Goal: Check status: Check status

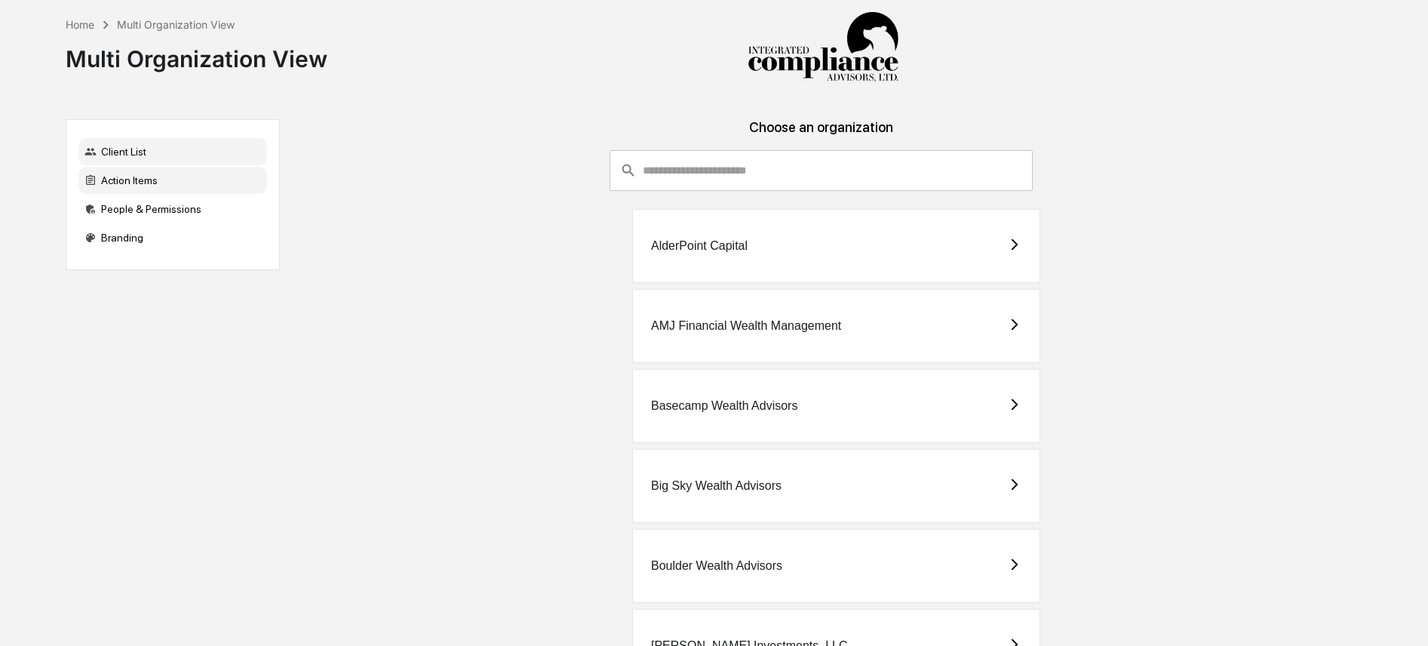
click at [112, 181] on div "Action Items" at bounding box center [172, 180] width 189 height 27
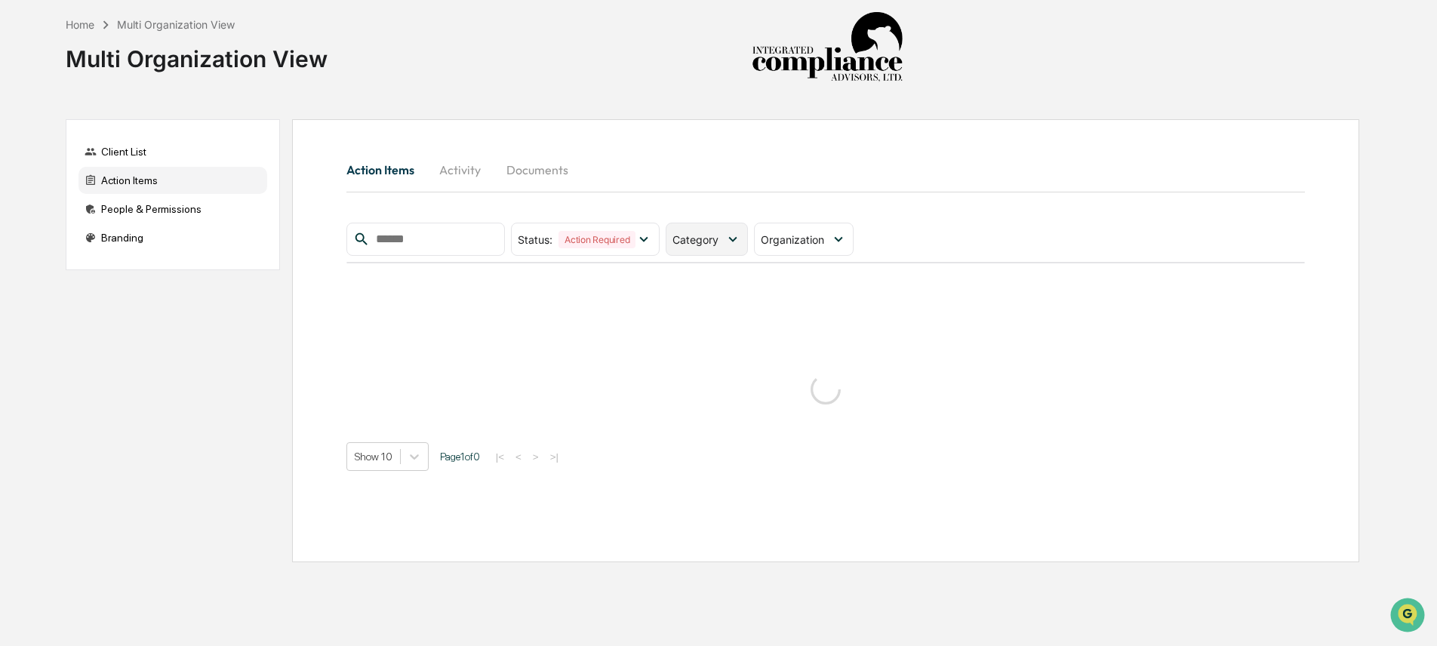
click at [730, 239] on icon at bounding box center [732, 239] width 17 height 17
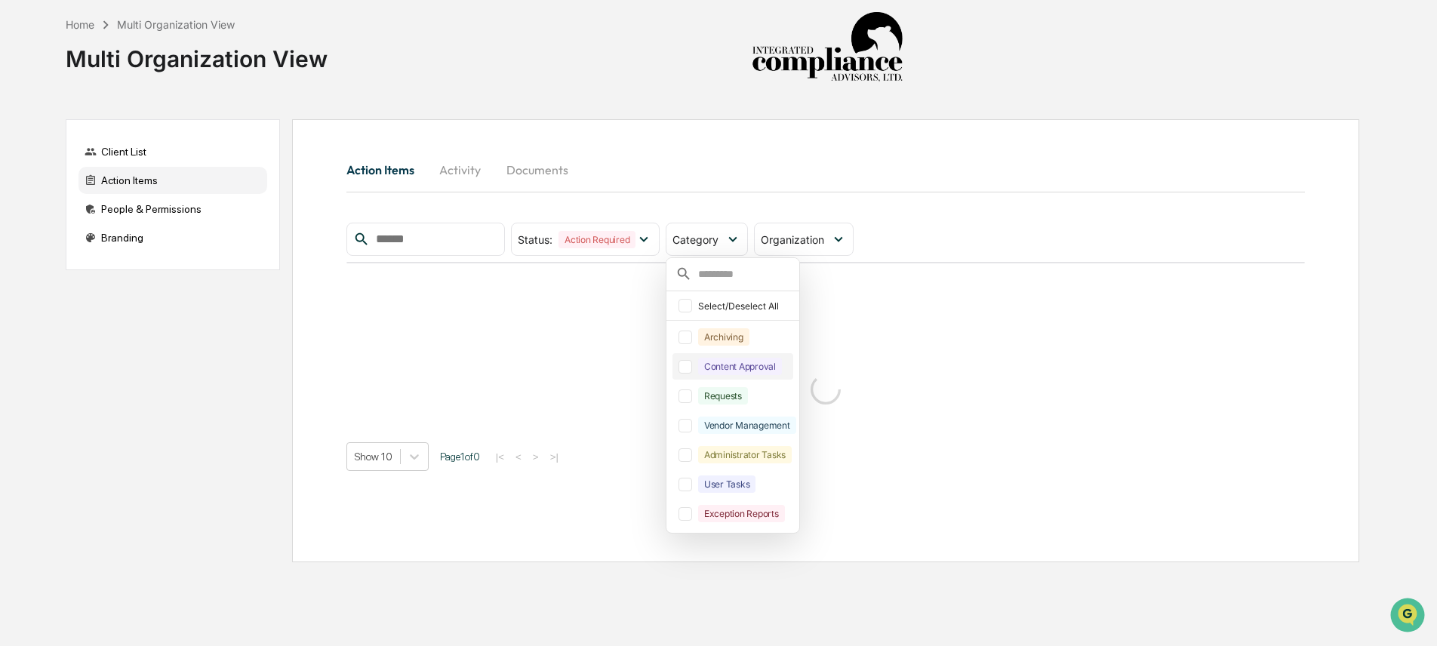
click at [725, 364] on div "Content Approval" at bounding box center [740, 366] width 84 height 17
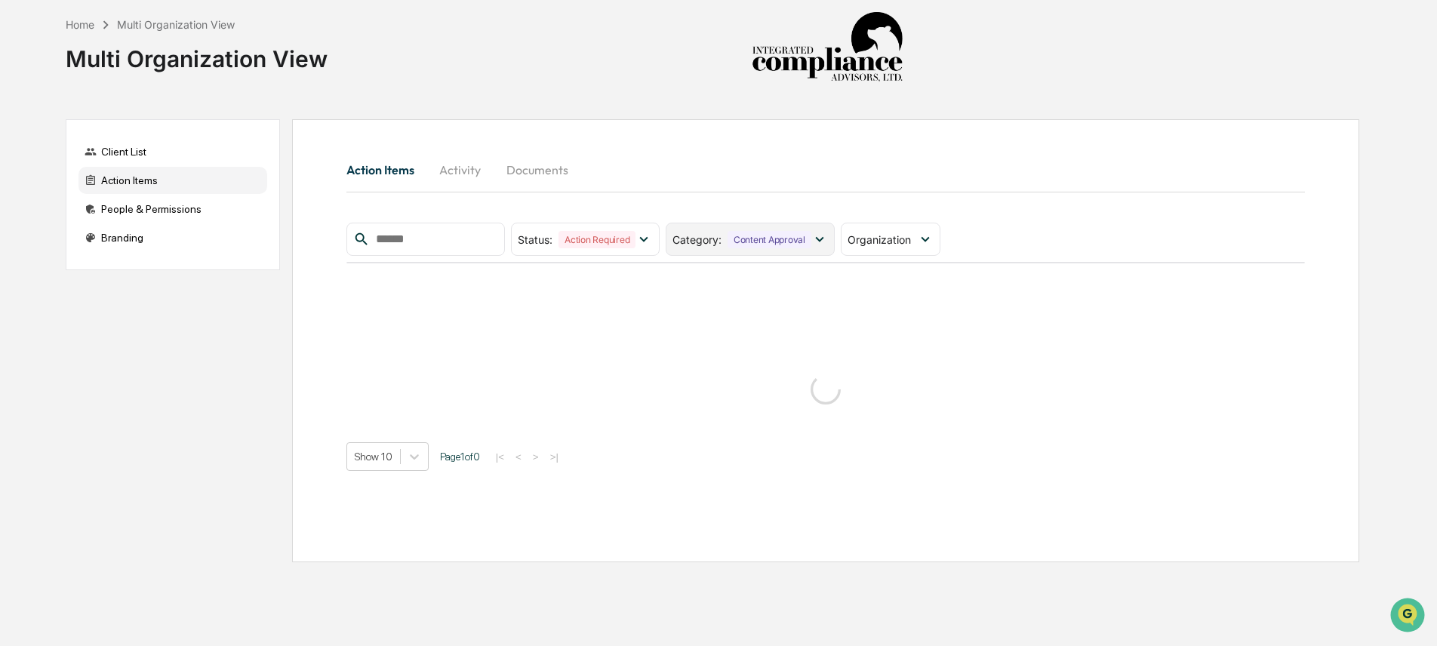
click at [718, 249] on div "Category : Content Approval" at bounding box center [749, 239] width 169 height 33
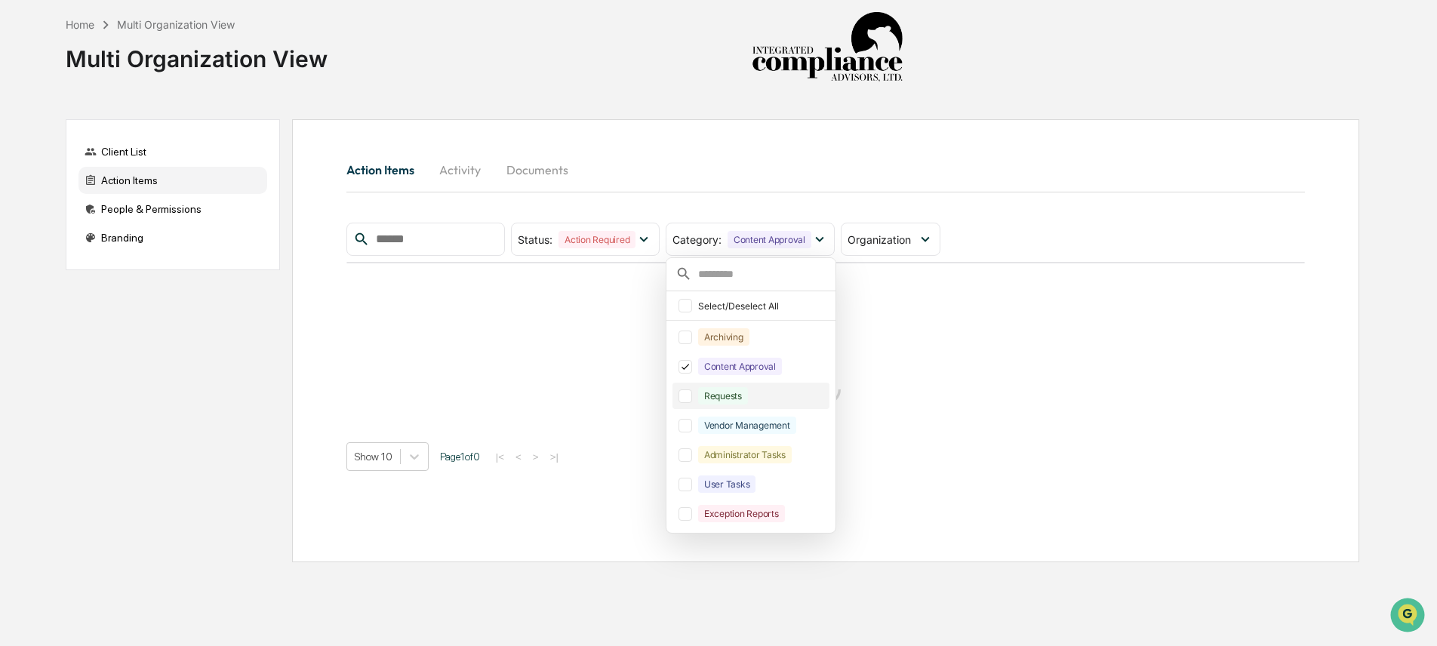
click at [722, 400] on div "Requests" at bounding box center [723, 395] width 50 height 17
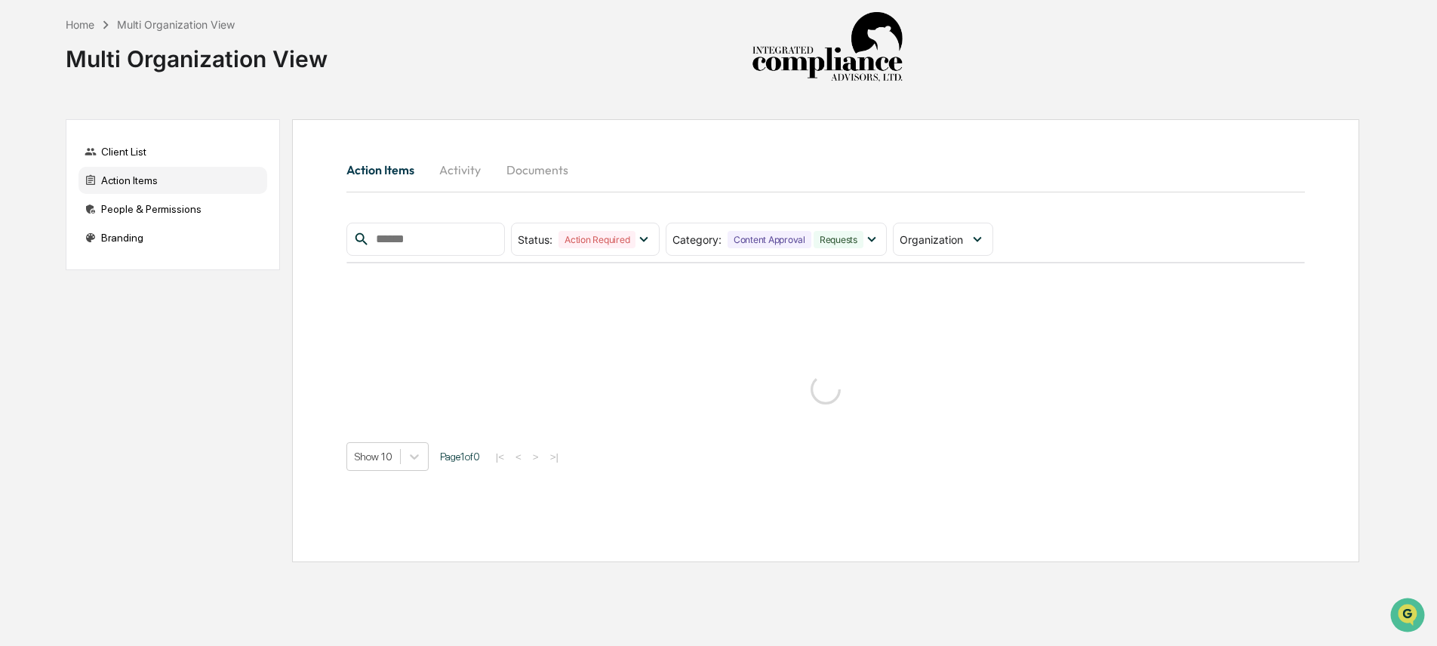
click at [1028, 189] on div "Action Items Activity Documents" at bounding box center [825, 172] width 958 height 41
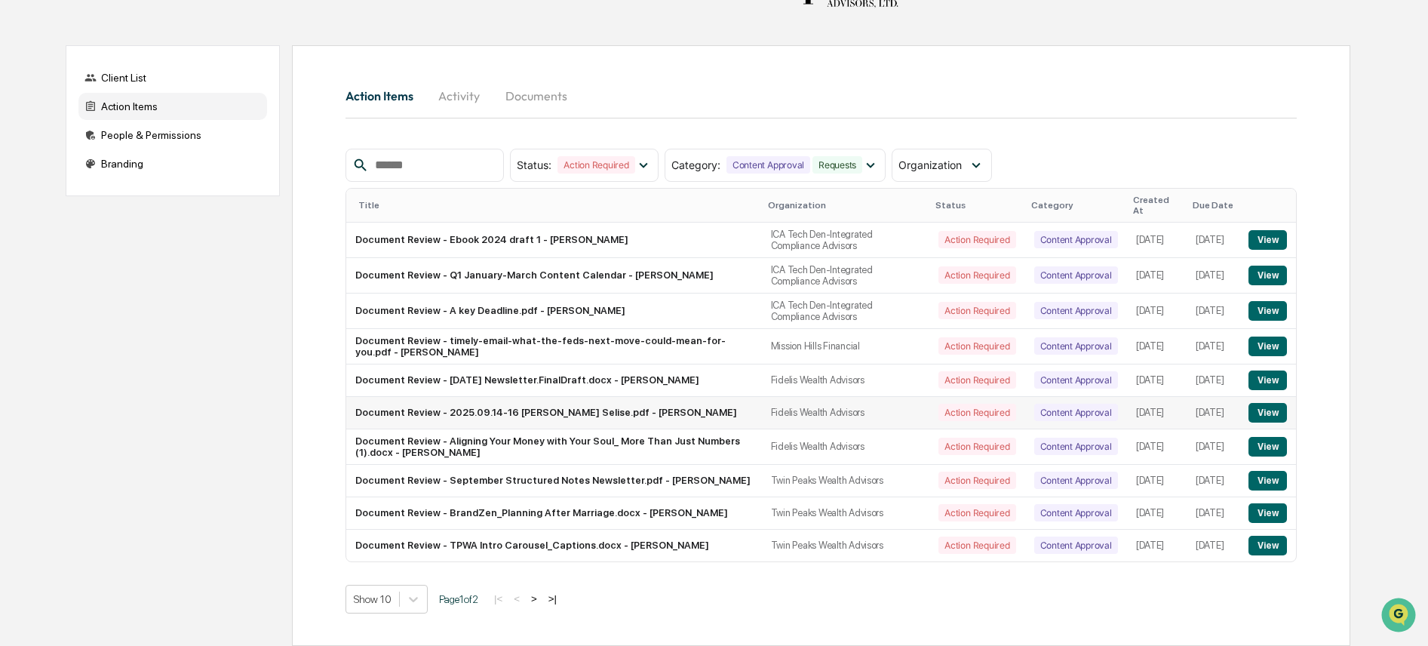
scroll to position [94, 0]
click at [423, 603] on body "Home Multi Organization View Multi Organization View Client List Action Items P…" at bounding box center [714, 286] width 1428 height 720
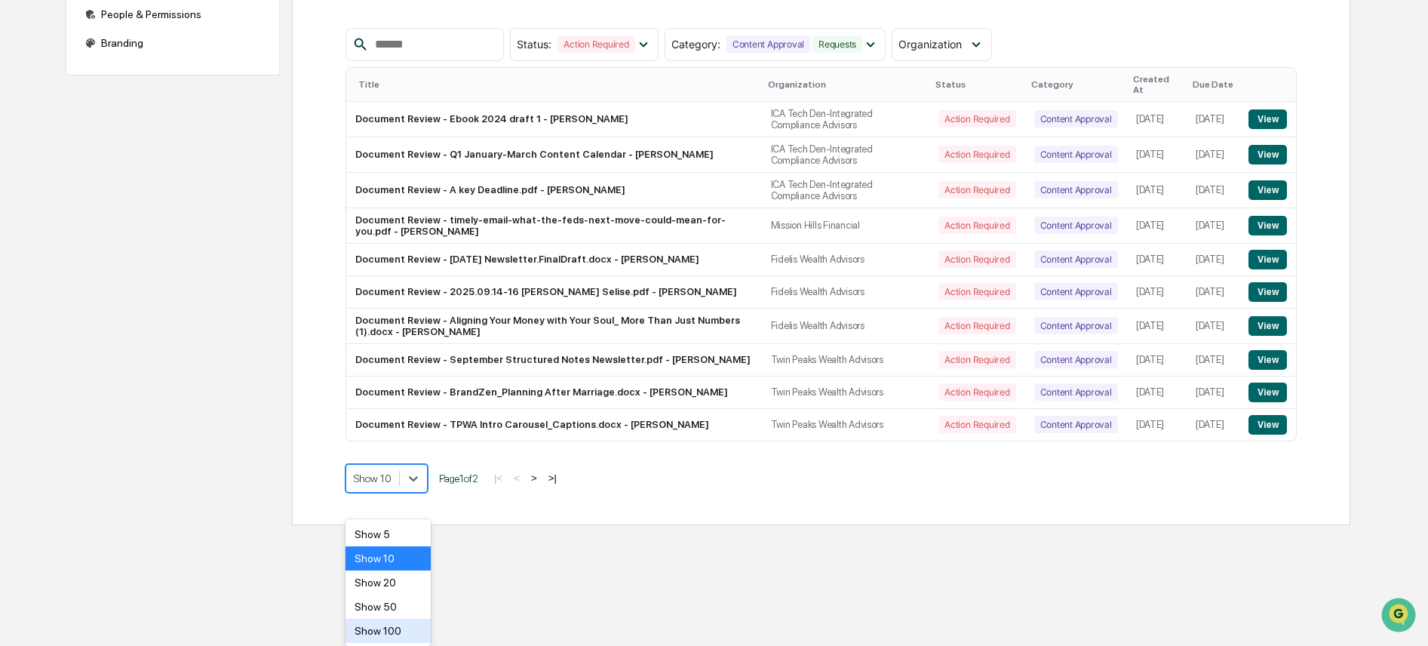
click at [410, 628] on div "Show 100" at bounding box center [388, 631] width 85 height 24
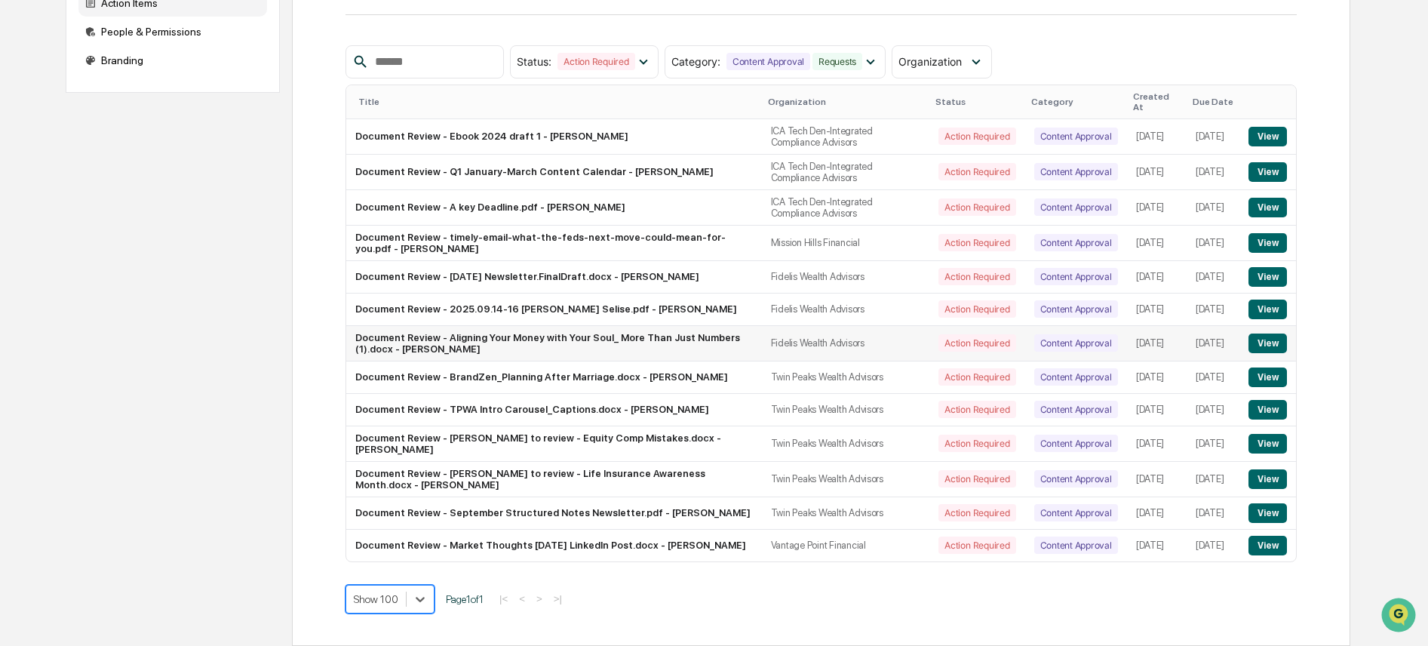
scroll to position [205, 0]
click at [1264, 233] on button "View" at bounding box center [1268, 243] width 38 height 20
